Goal: Navigation & Orientation: Find specific page/section

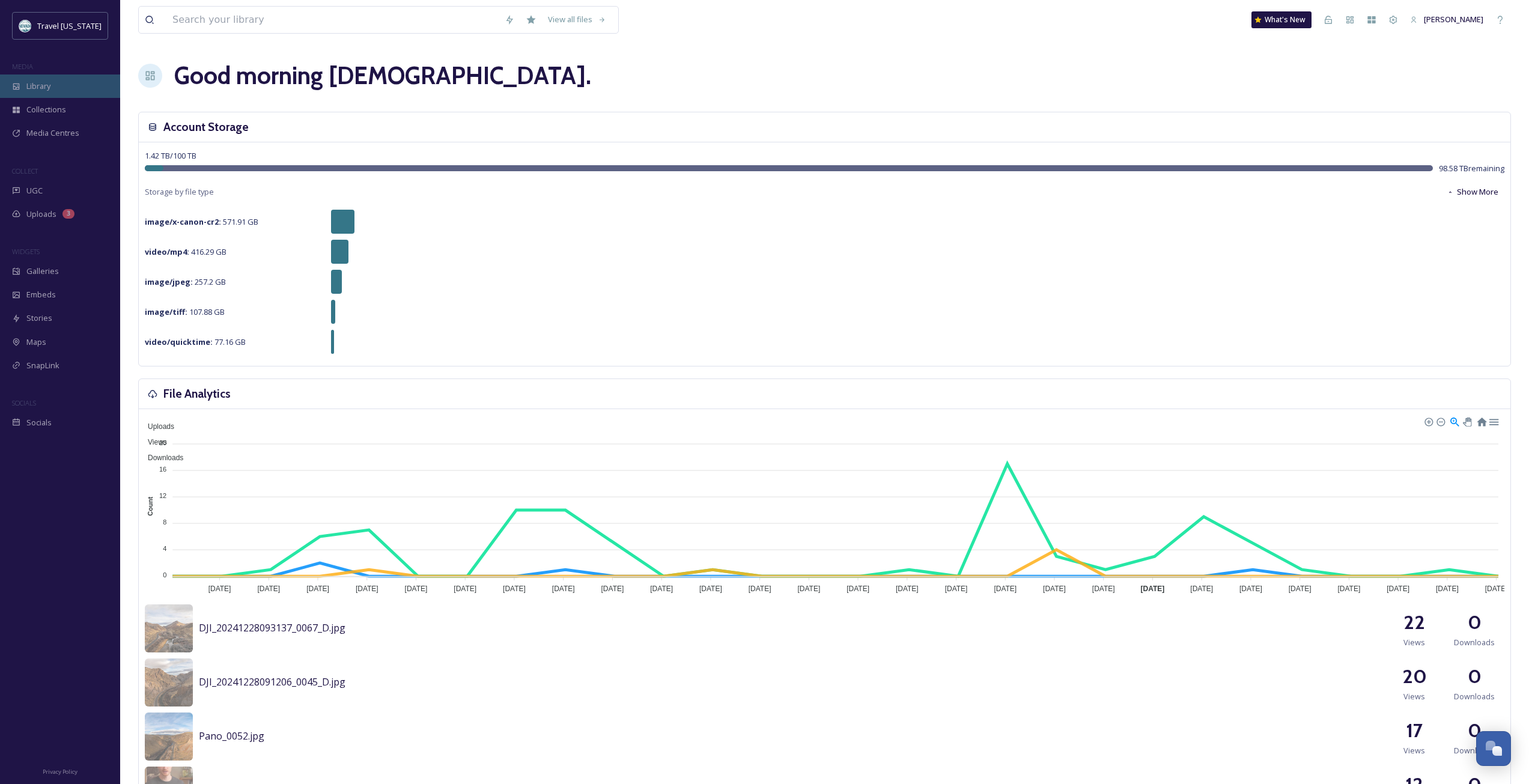
click at [74, 89] on div "Library" at bounding box center [60, 87] width 120 height 24
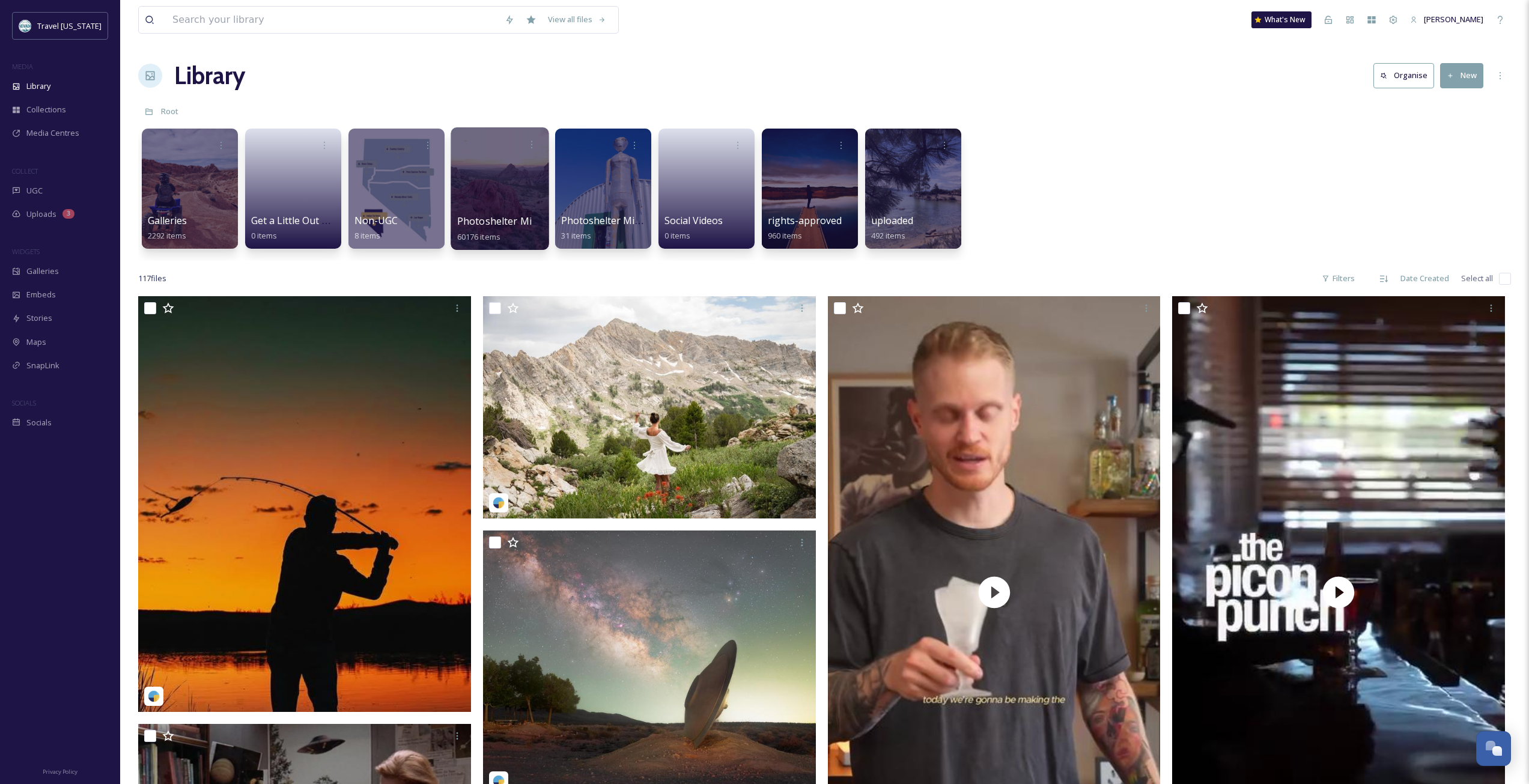
click at [507, 217] on span "Photoshelter Migration" at bounding box center [512, 221] width 109 height 13
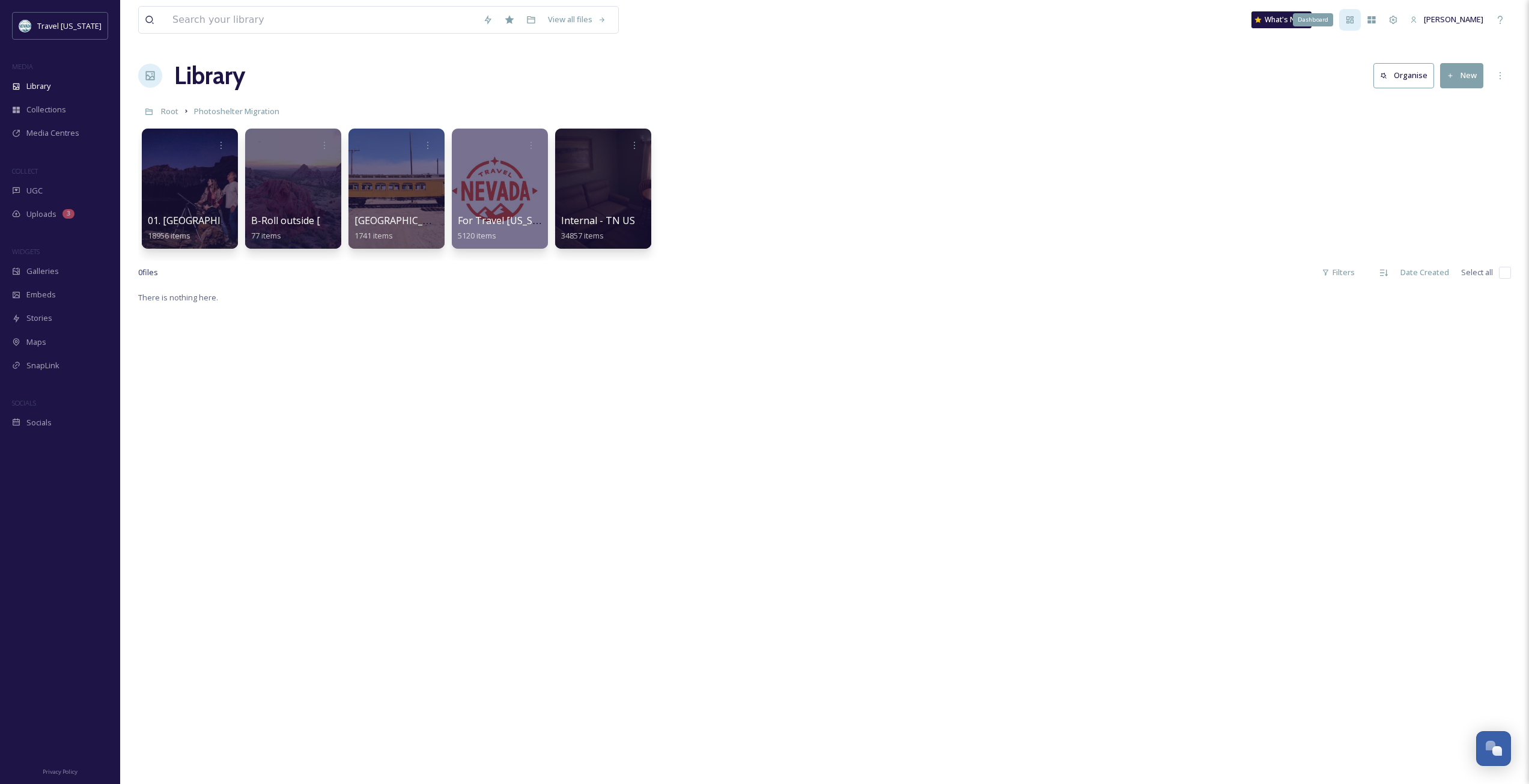
click at [1355, 24] on icon at bounding box center [1350, 20] width 10 height 10
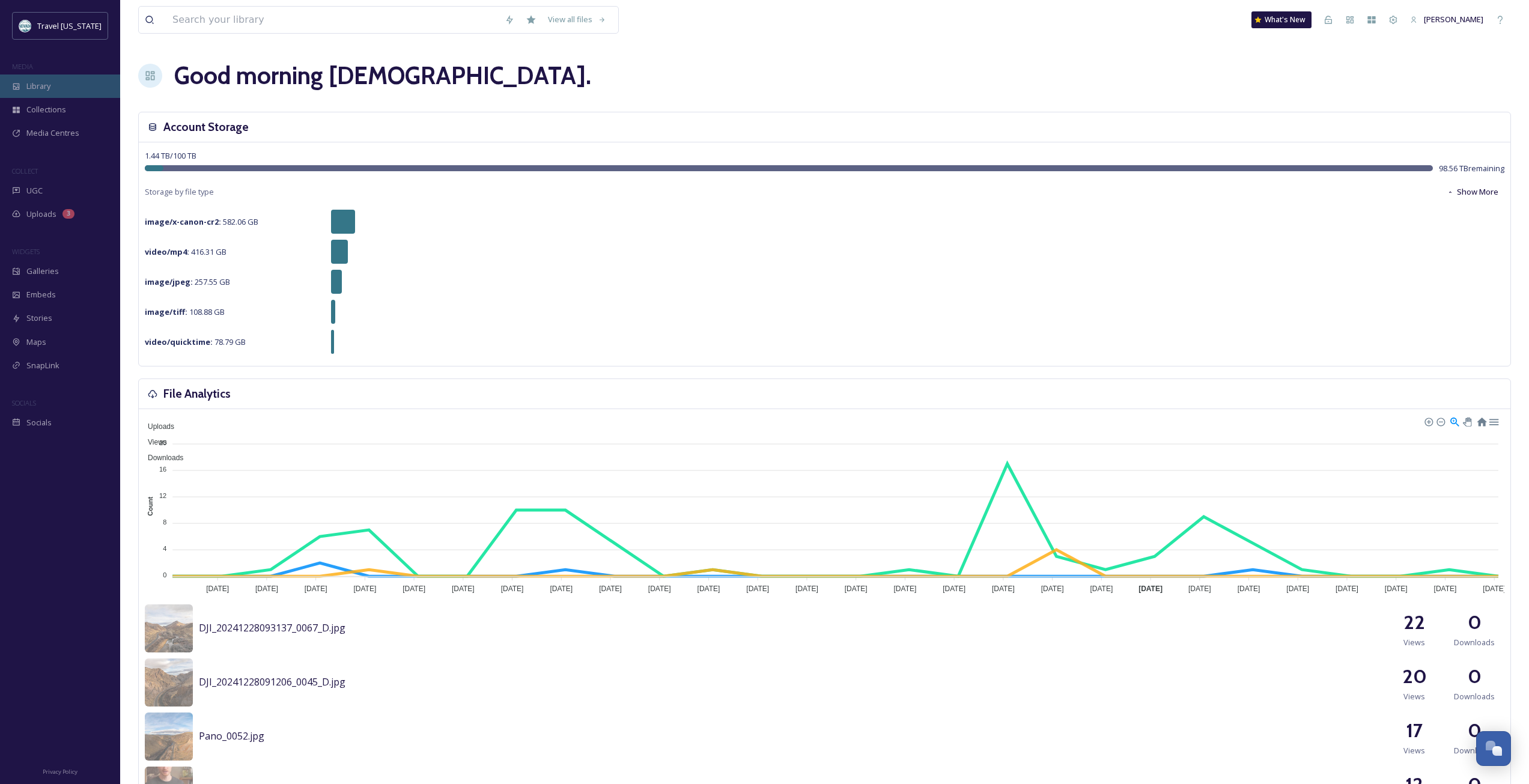
click at [50, 80] on span "Library" at bounding box center [38, 86] width 24 height 11
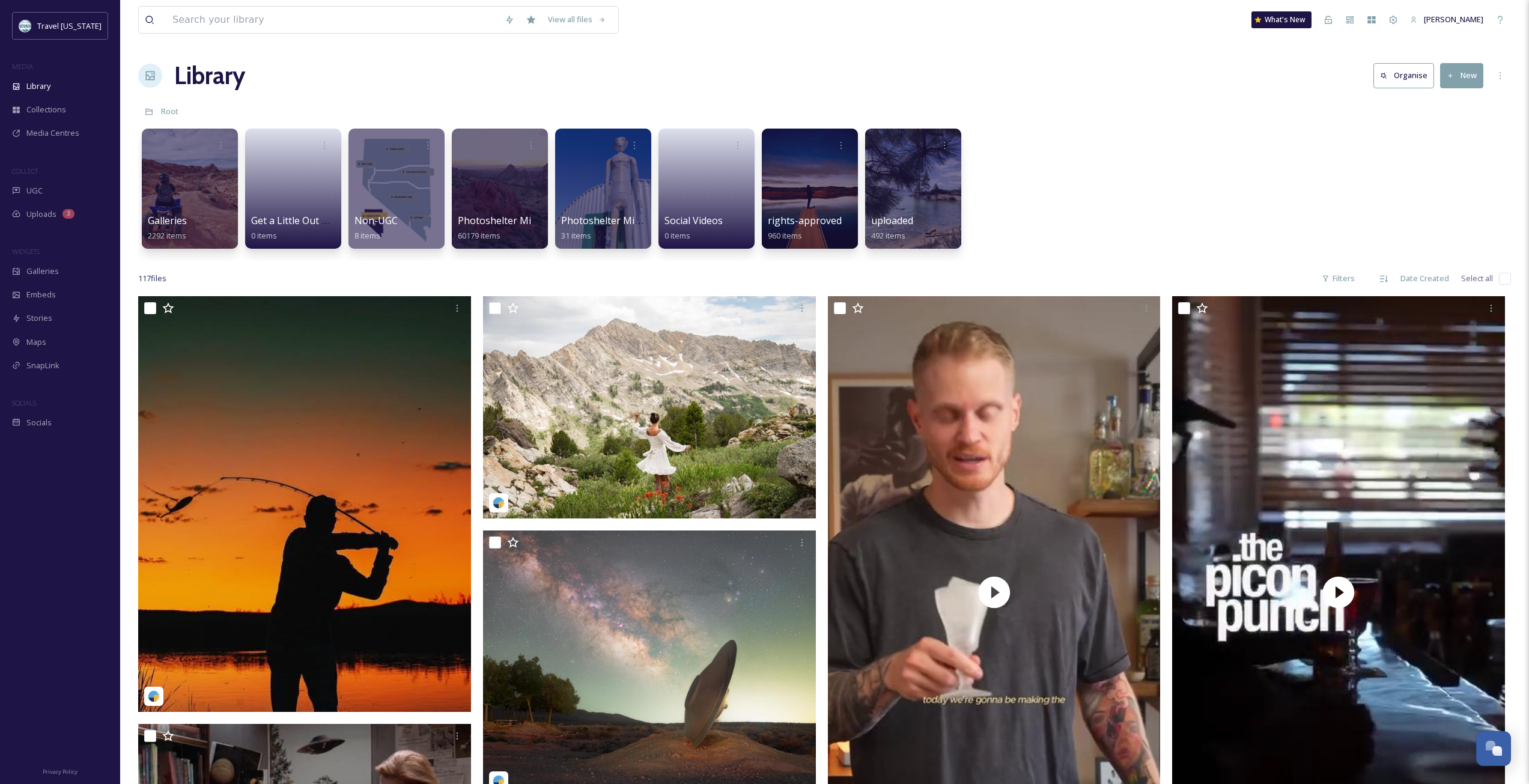
drag, startPoint x: 537, startPoint y: 73, endPoint x: 587, endPoint y: 58, distance: 52.2
click at [537, 73] on div "Library Organise New" at bounding box center [825, 76] width 1372 height 36
